Goal: Task Accomplishment & Management: Use online tool/utility

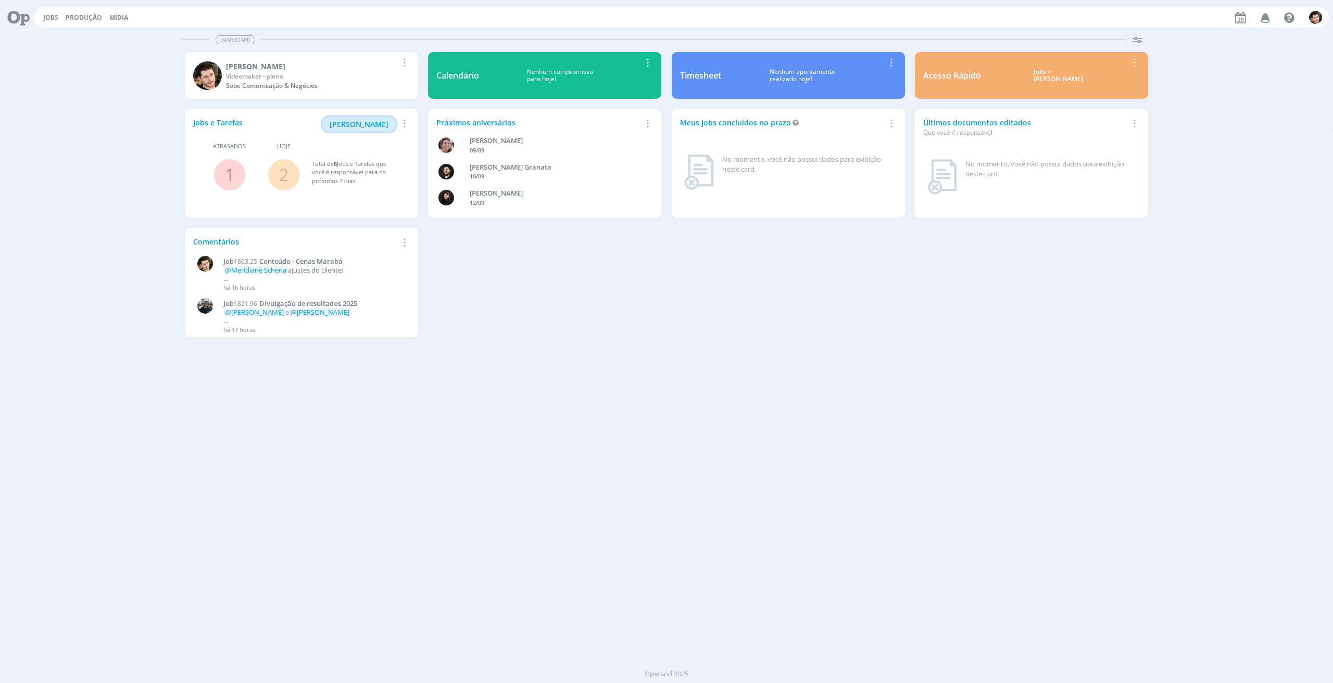
click at [375, 125] on span "[PERSON_NAME]" at bounding box center [359, 124] width 59 height 10
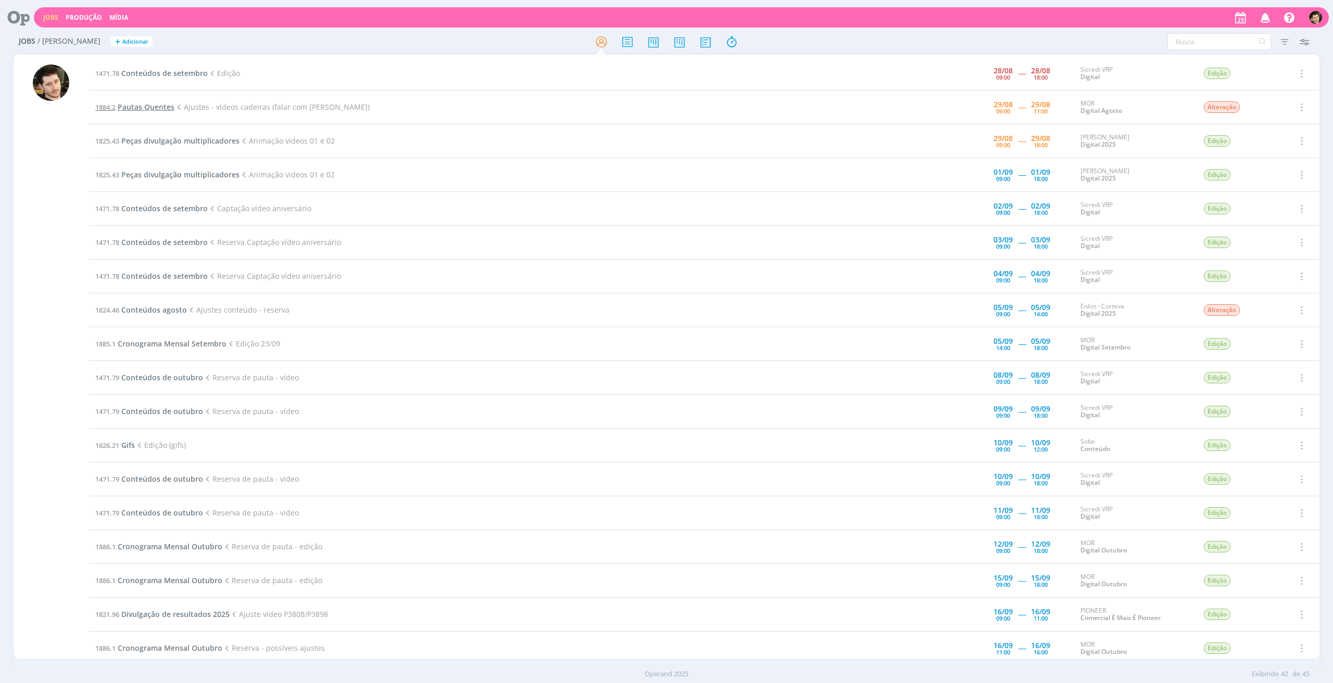
click at [157, 111] on span "Pautas Quentes" at bounding box center [146, 107] width 57 height 10
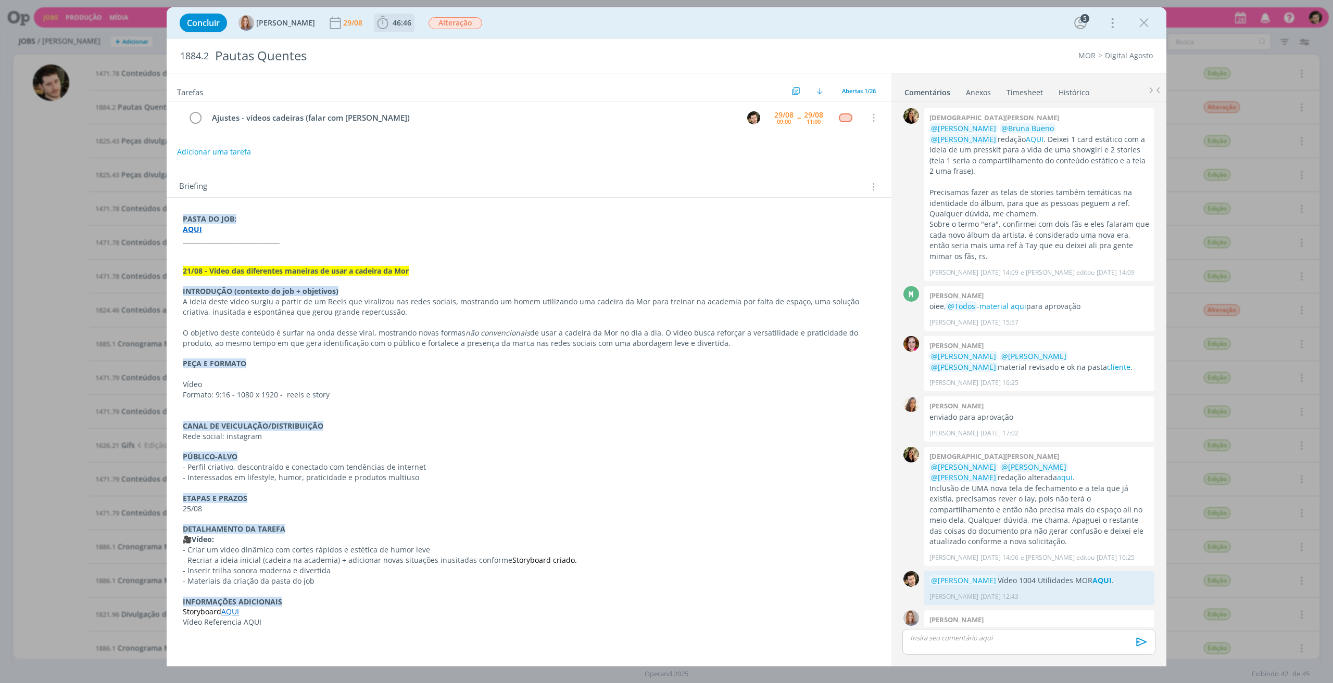
scroll to position [19, 0]
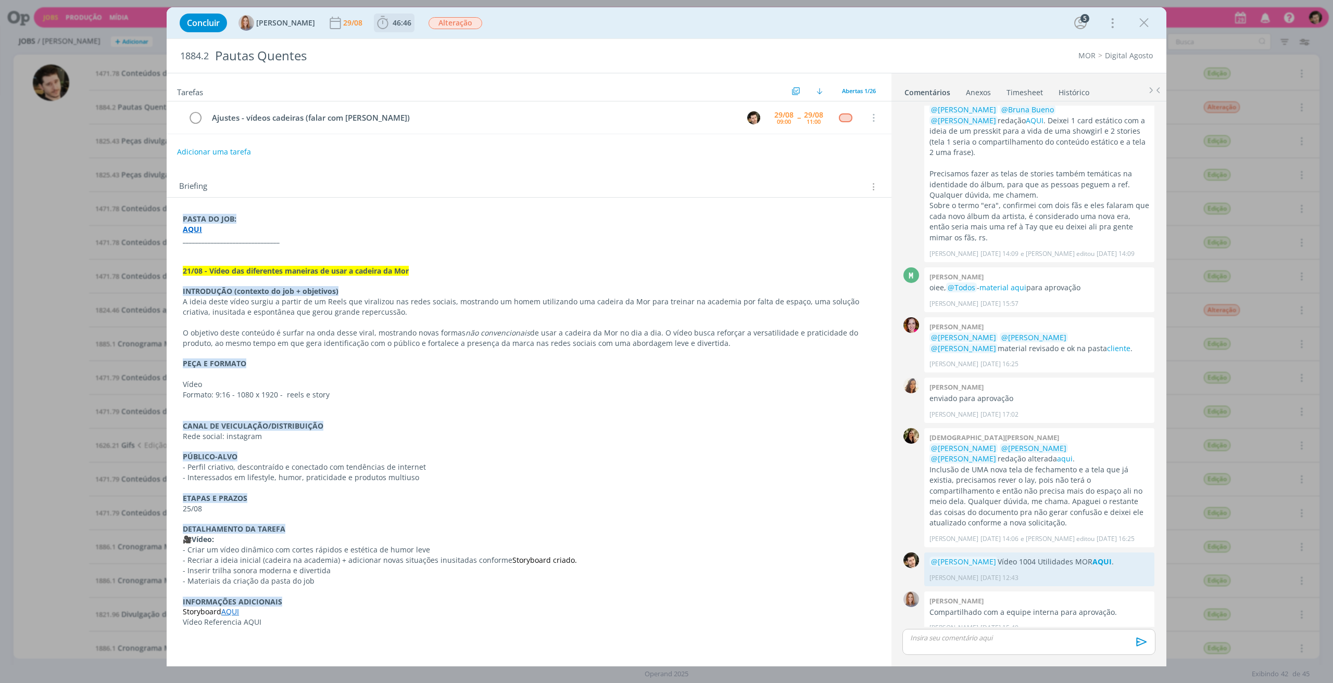
click at [394, 20] on span "46:46" at bounding box center [401, 23] width 19 height 10
click at [416, 46] on span "Iniciar" at bounding box center [418, 45] width 22 height 7
click at [189, 226] on strong "AQUI" at bounding box center [192, 229] width 19 height 10
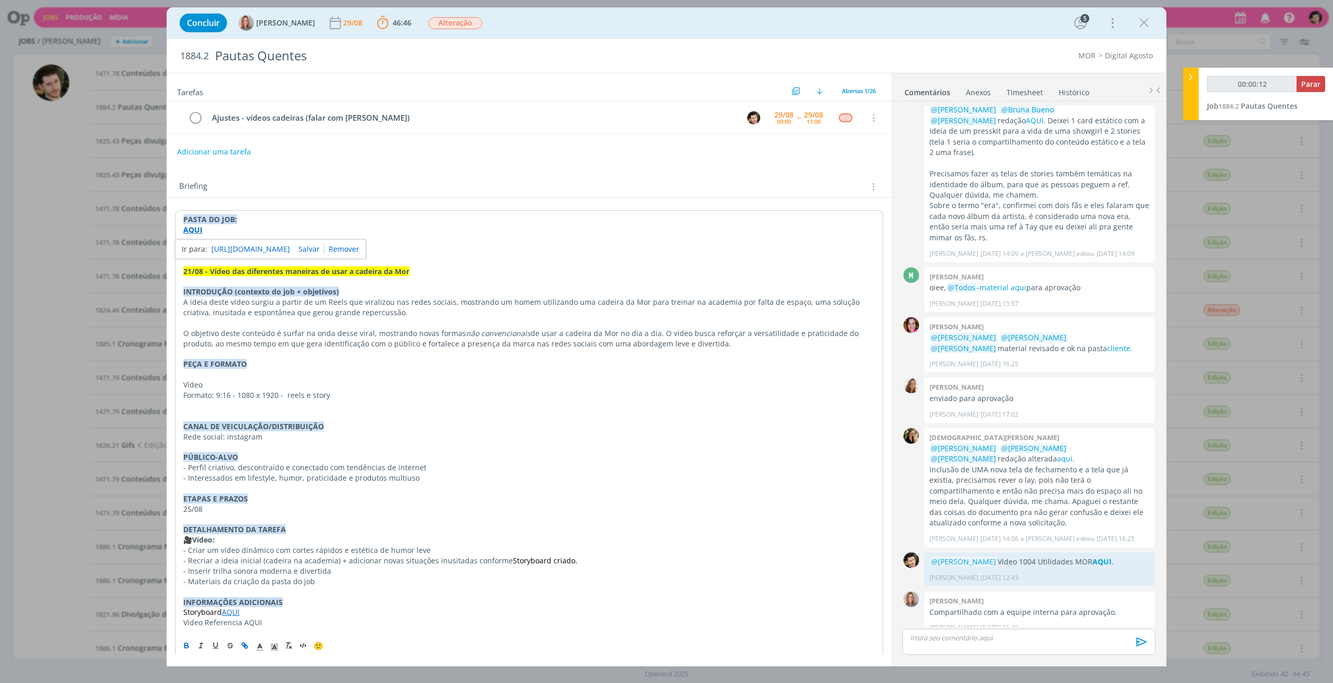
click at [208, 244] on div "[URL][DOMAIN_NAME]" at bounding box center [270, 249] width 191 height 20
click at [234, 248] on link "[URL][DOMAIN_NAME]" at bounding box center [250, 250] width 79 height 14
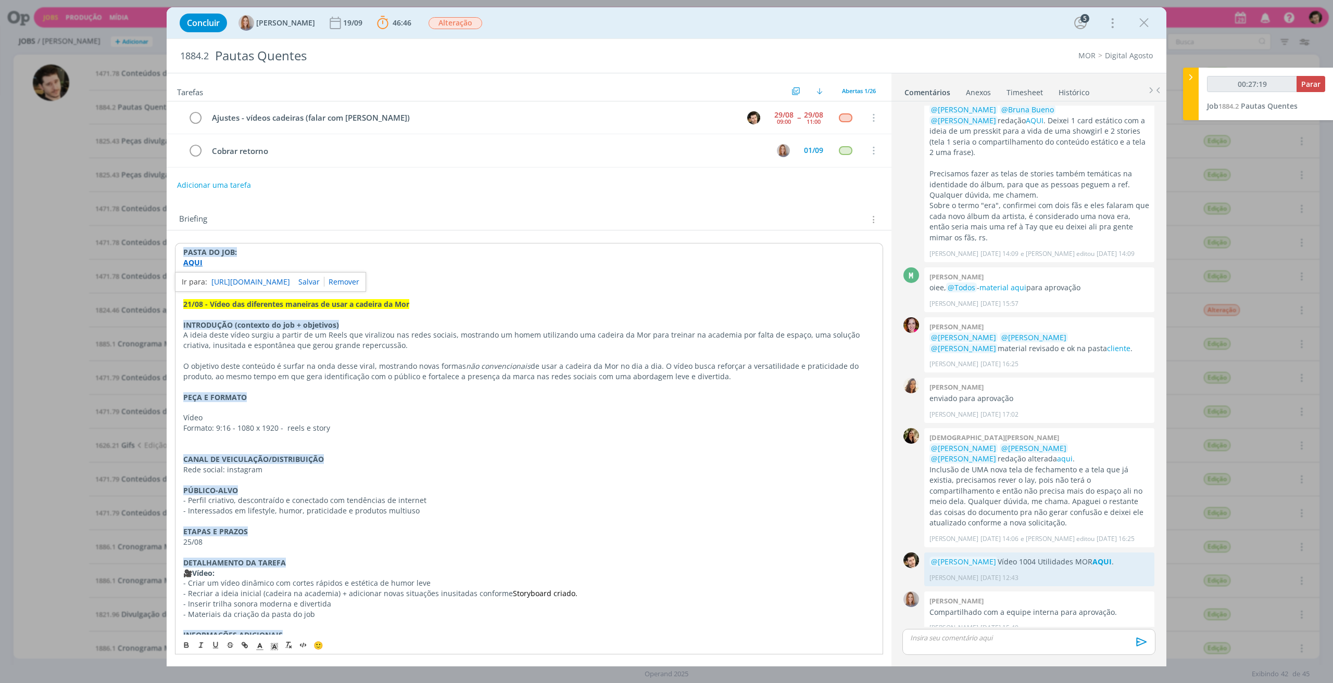
type input "00:28:19"
